Goal: Task Accomplishment & Management: Complete application form

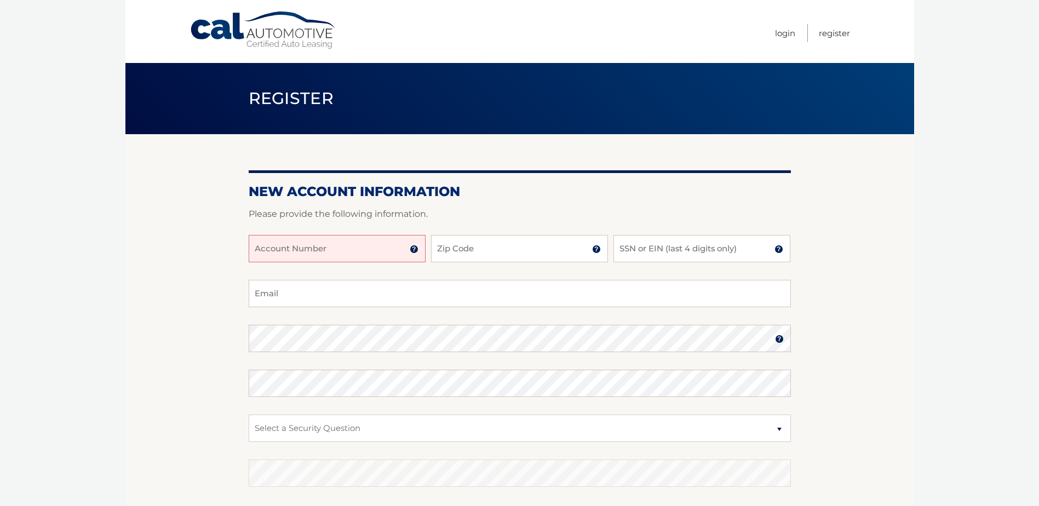
click at [352, 252] on input "Account Number" at bounding box center [337, 248] width 177 height 27
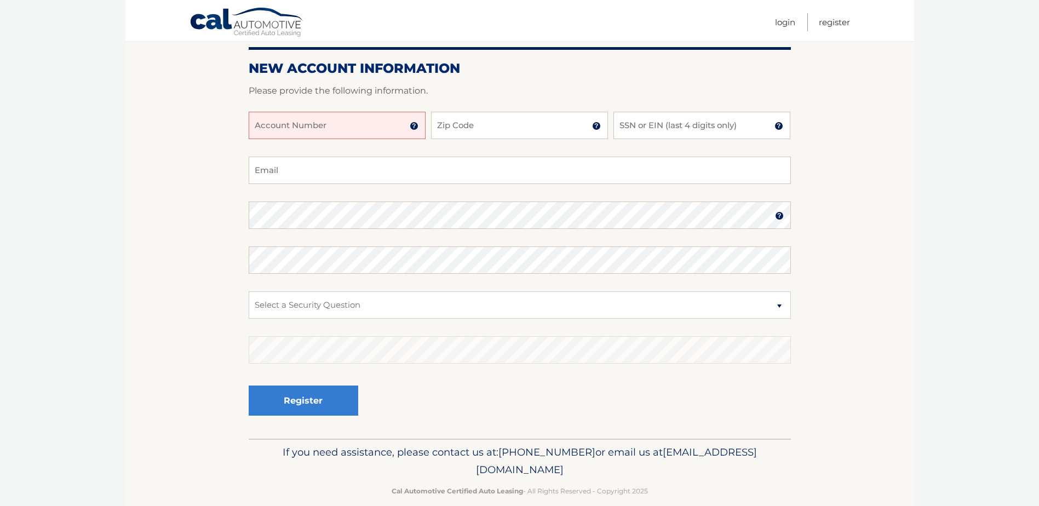
scroll to position [139, 0]
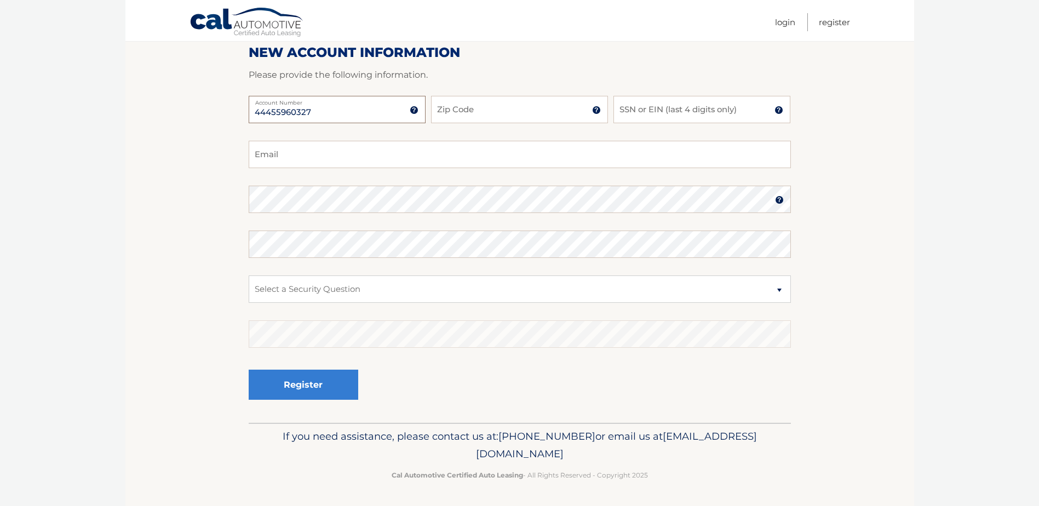
type input "44455960327"
click at [488, 97] on input "Zip Code" at bounding box center [519, 109] width 177 height 27
type input "07105"
click at [661, 110] on input "SSN or EIN (last 4 digits only)" at bounding box center [701, 109] width 177 height 27
type input "7171"
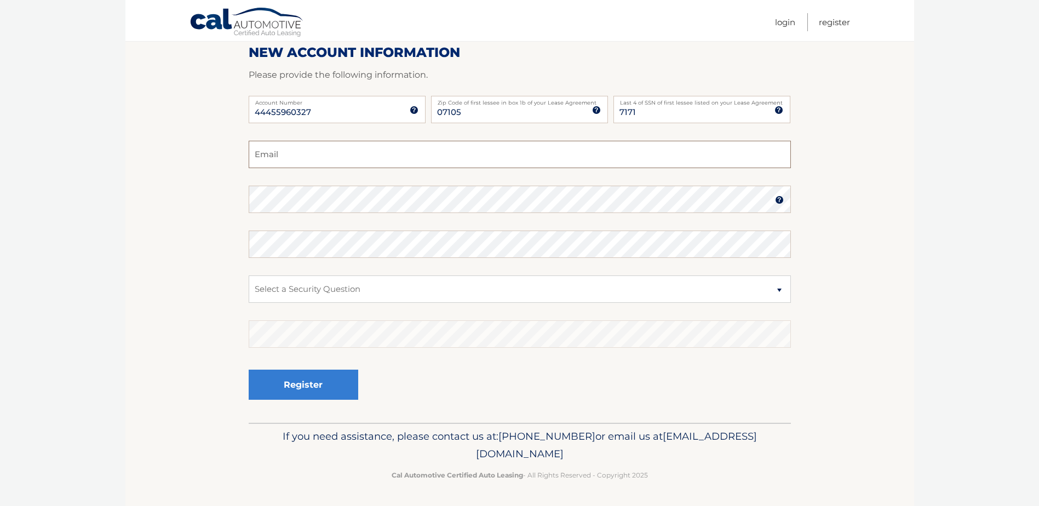
click at [321, 164] on input "Email" at bounding box center [520, 154] width 542 height 27
type input "[EMAIL_ADDRESS][DOMAIN_NAME]"
click at [303, 291] on select "Select a Security Question What was the name of your elementary school? What is…" at bounding box center [520, 288] width 542 height 27
select select "1"
click at [249, 275] on select "Select a Security Question What was the name of your elementary school? What is…" at bounding box center [520, 288] width 542 height 27
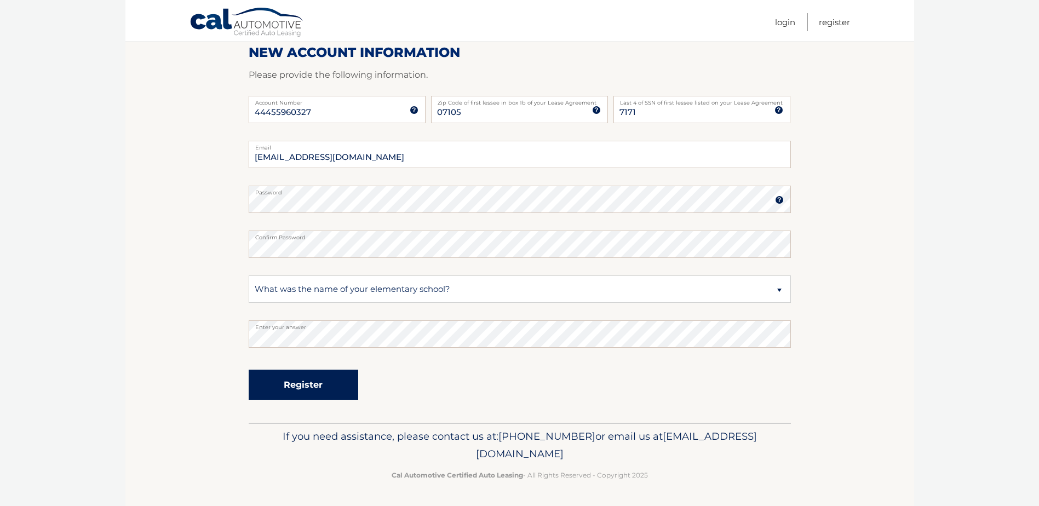
click at [311, 389] on button "Register" at bounding box center [304, 385] width 110 height 30
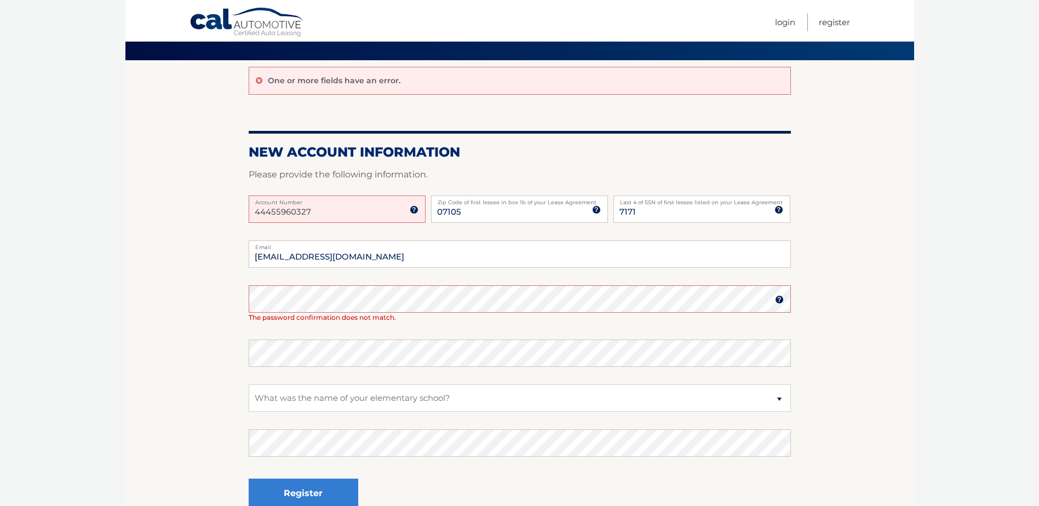
scroll to position [55, 0]
